Goal: Task Accomplishment & Management: Use online tool/utility

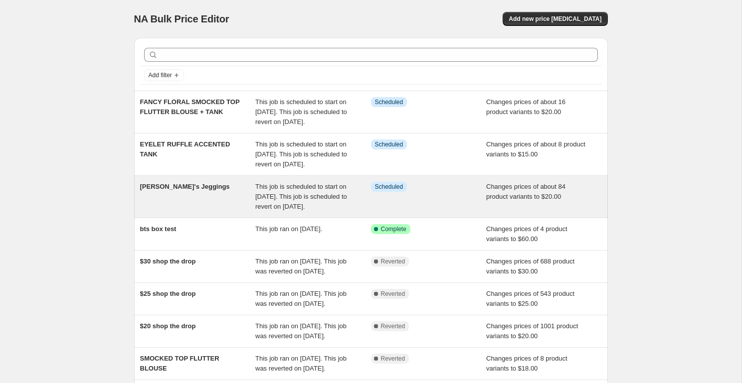
click at [208, 212] on div "Betsey's Jeggings" at bounding box center [198, 197] width 116 height 30
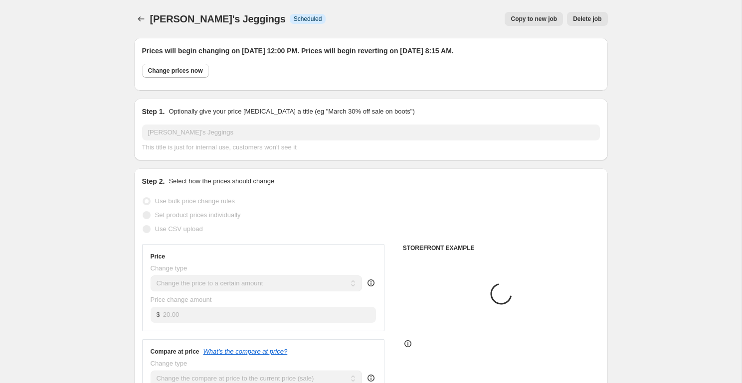
select select "product"
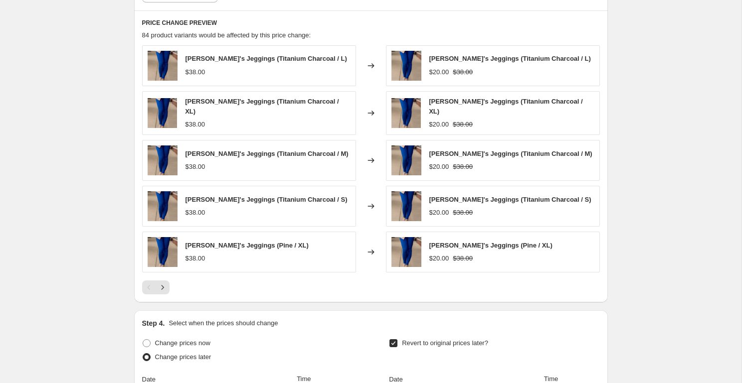
scroll to position [879, 0]
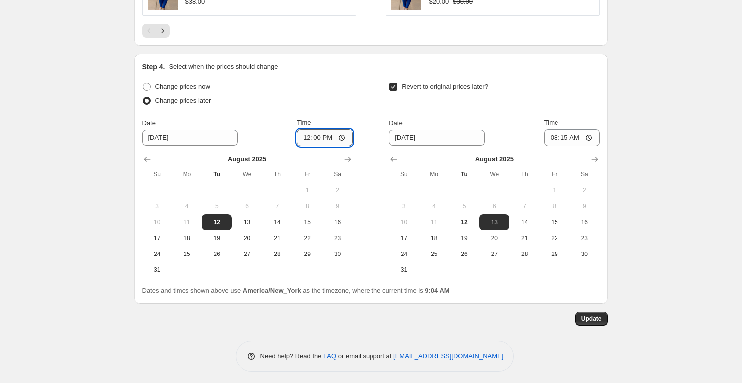
click at [329, 135] on input "12:00" at bounding box center [325, 138] width 56 height 17
type input "00:00"
click at [593, 316] on span "Update" at bounding box center [591, 319] width 20 height 8
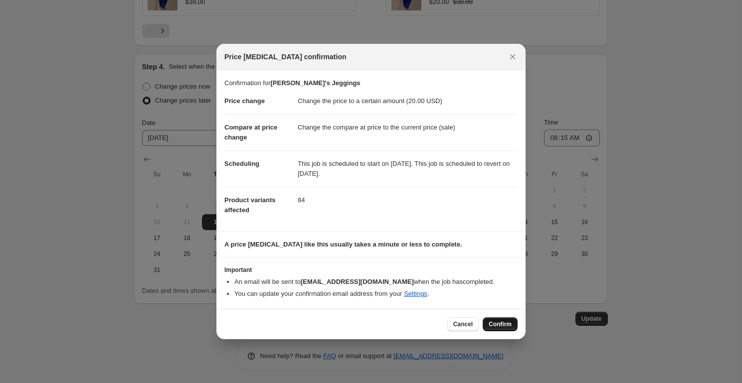
click at [502, 320] on button "Confirm" at bounding box center [500, 325] width 35 height 14
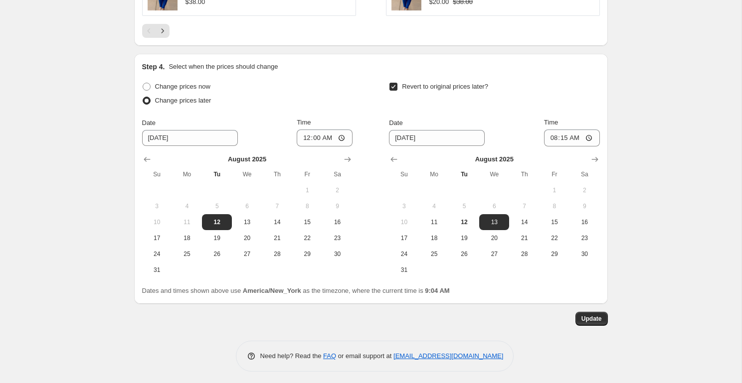
scroll to position [0, 0]
